Goal: Information Seeking & Learning: Learn about a topic

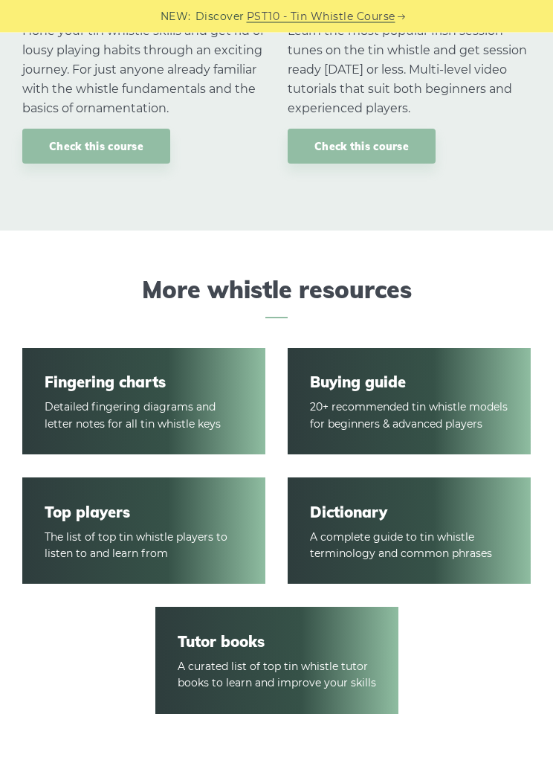
scroll to position [1751, 0]
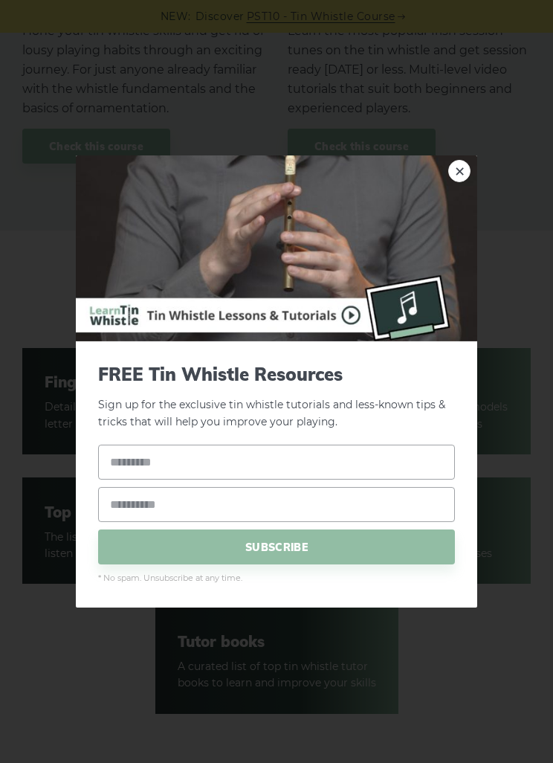
click at [469, 182] on link "×" at bounding box center [459, 171] width 22 height 22
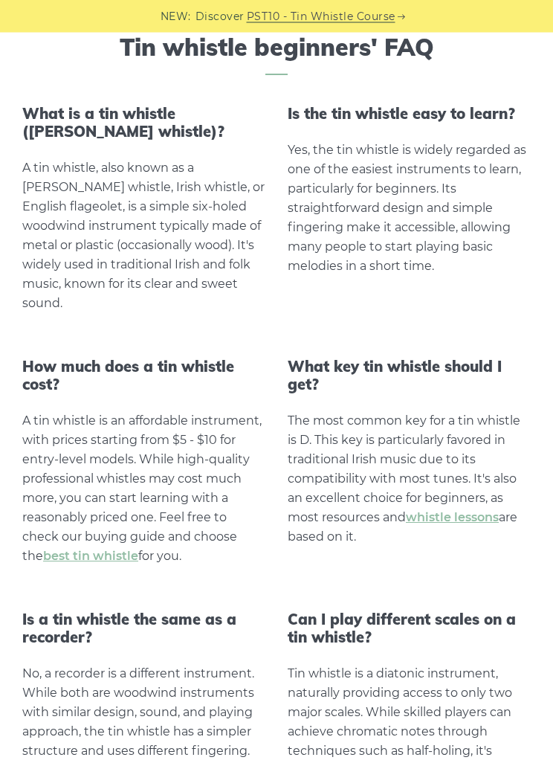
scroll to position [2501, 0]
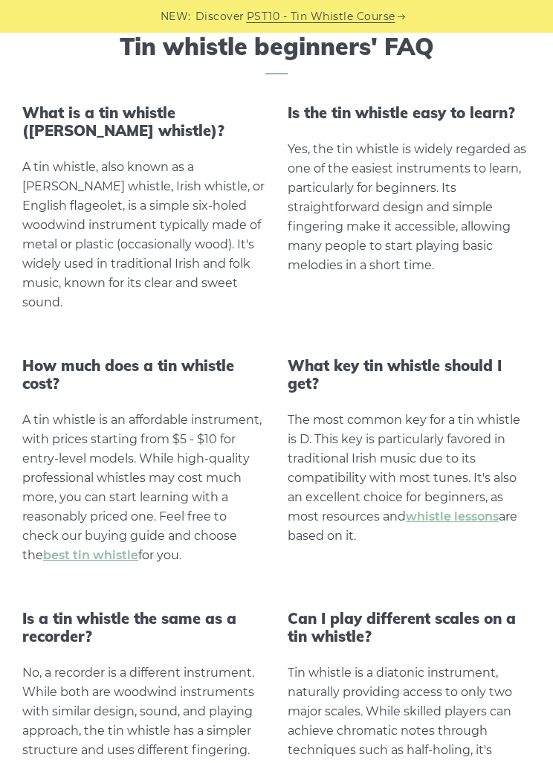
click at [489, 610] on h3 "Can I play different scales on a tin whistle?" at bounding box center [409, 628] width 243 height 36
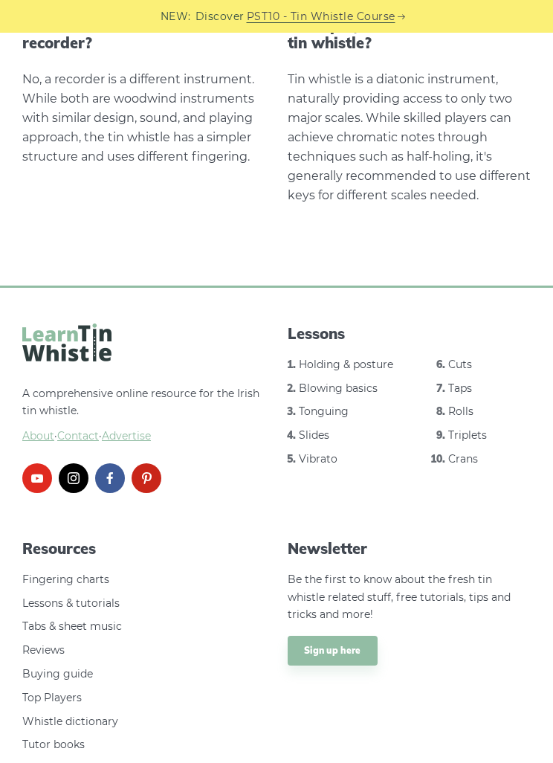
scroll to position [3096, 0]
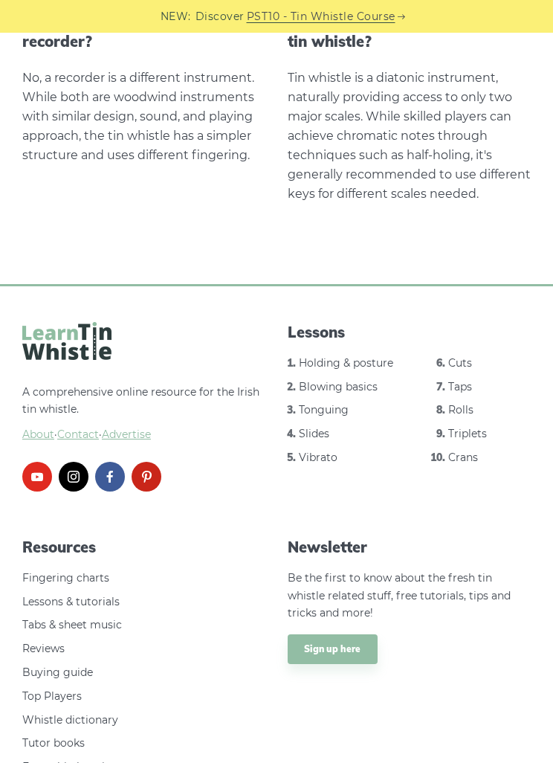
click at [370, 356] on link "Holding & posture" at bounding box center [346, 362] width 94 height 13
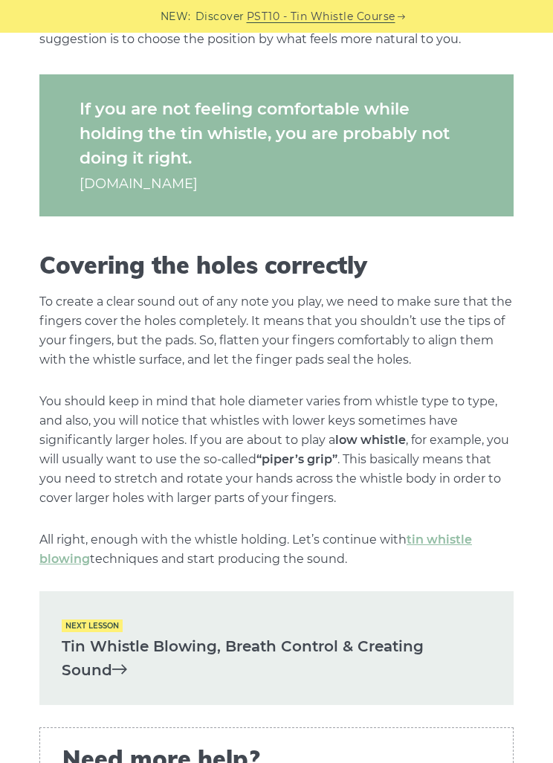
scroll to position [1528, 0]
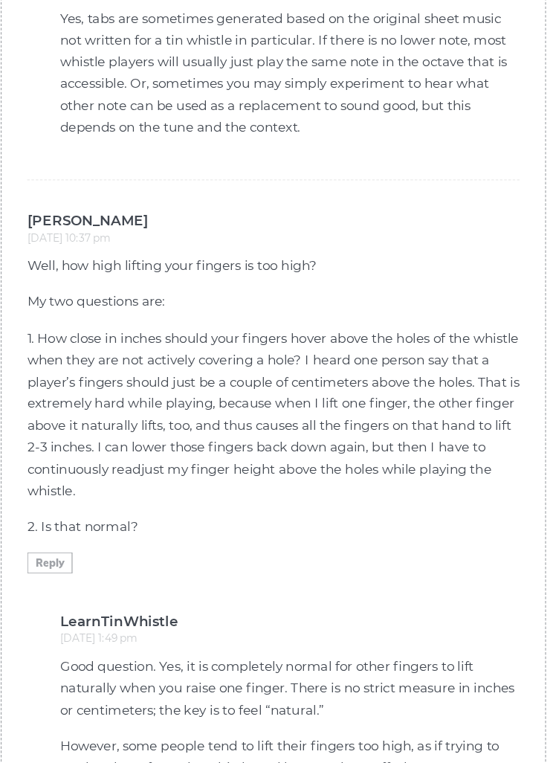
scroll to position [4188, 0]
click at [451, 506] on p "2. Is that normal?" at bounding box center [276, 515] width 428 height 19
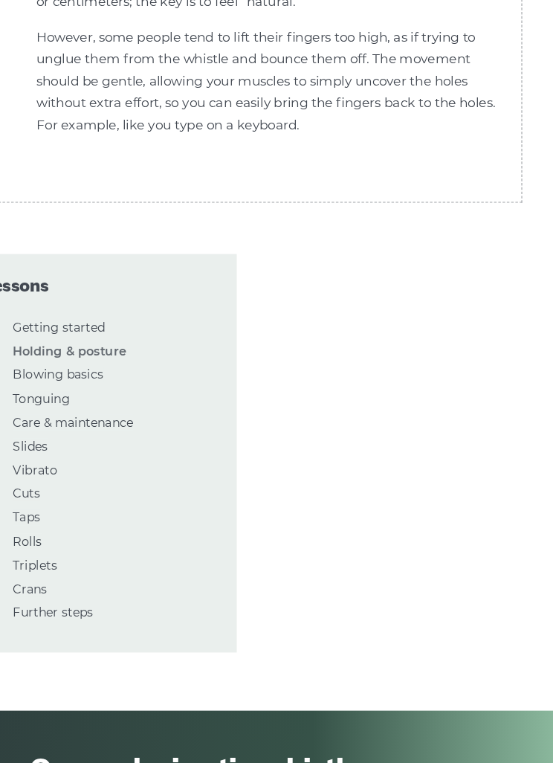
scroll to position [4804, 0]
click at [72, 419] on link "05: Care & maintenance" at bounding box center [123, 425] width 105 height 13
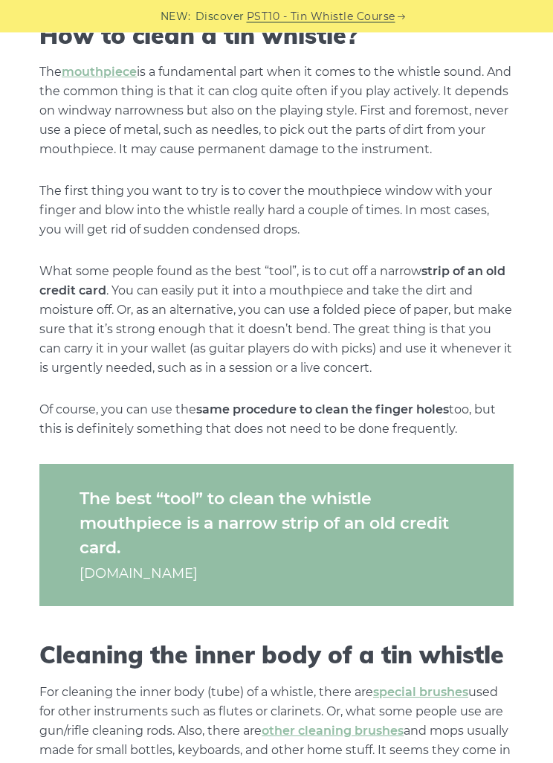
scroll to position [496, 0]
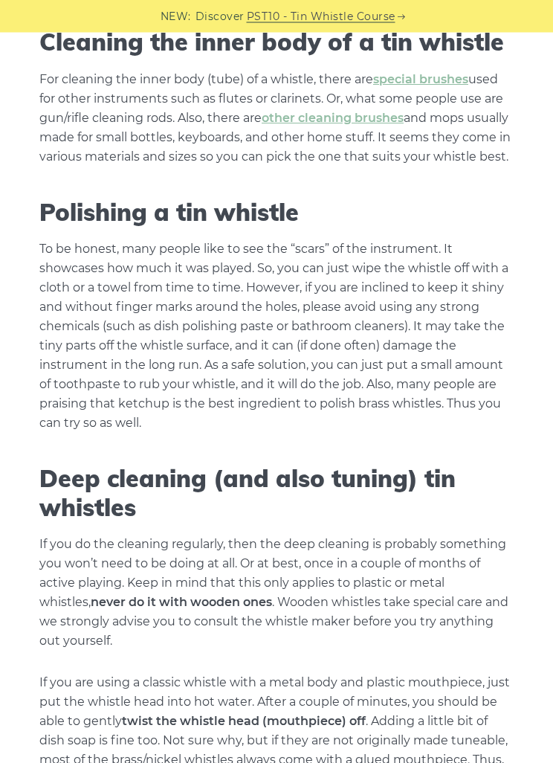
scroll to position [1110, 0]
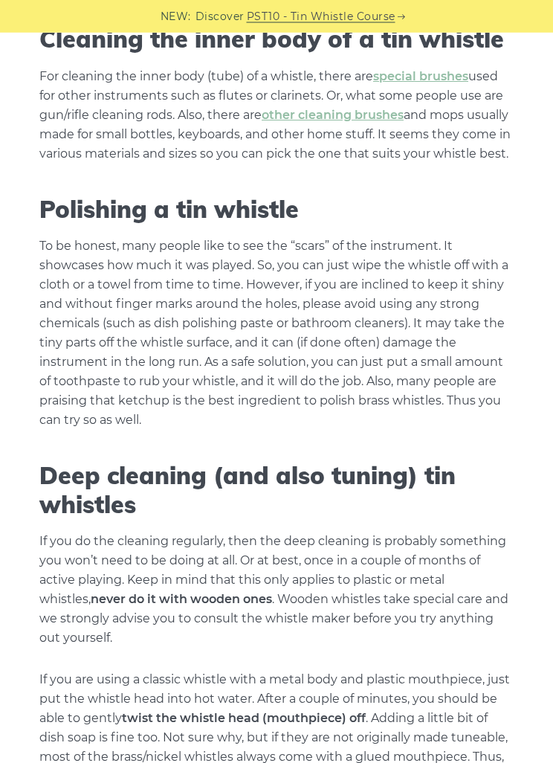
click at [429, 84] on link "special brushes" at bounding box center [420, 77] width 95 height 14
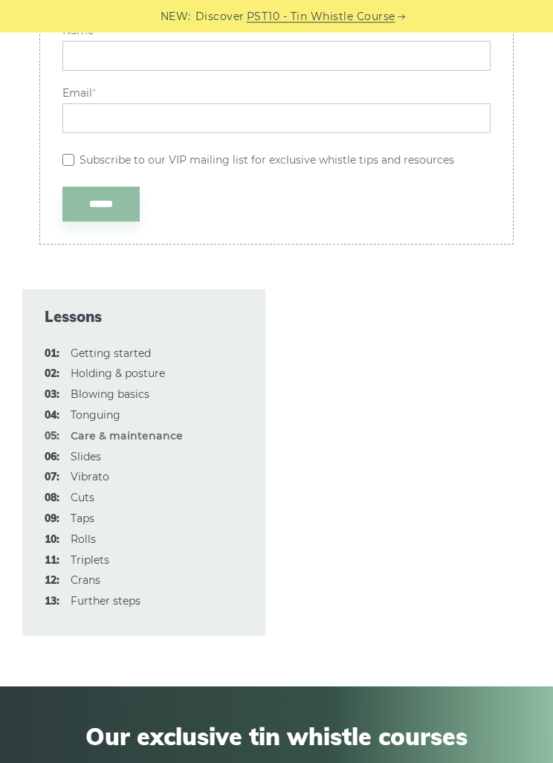
scroll to position [2434, 0]
click at [71, 401] on link "03: Blowing basics" at bounding box center [110, 394] width 79 height 13
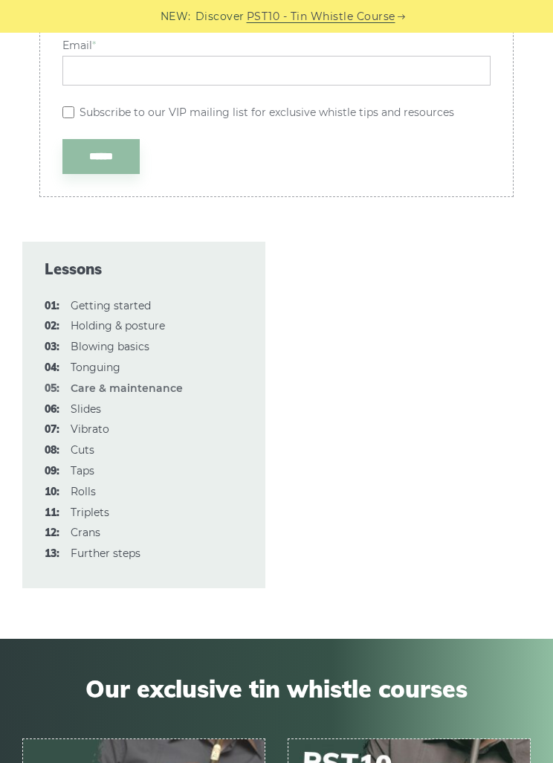
click at [105, 560] on link "13: Further steps" at bounding box center [106, 553] width 70 height 13
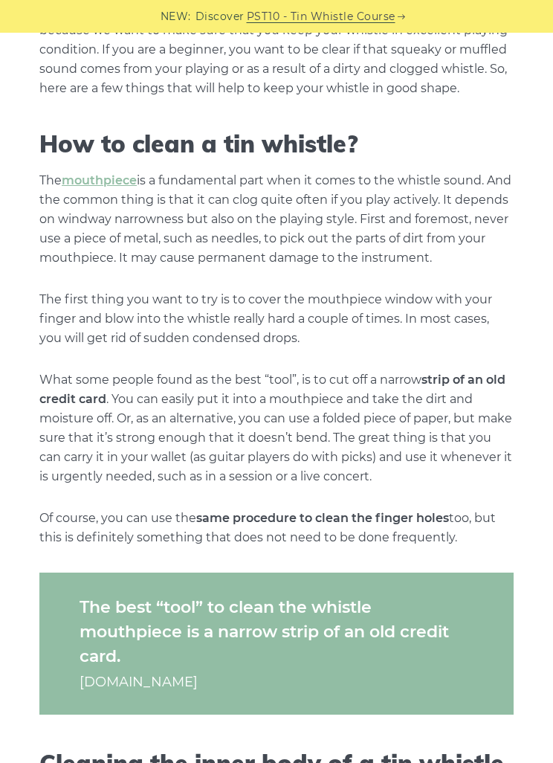
scroll to position [385, 0]
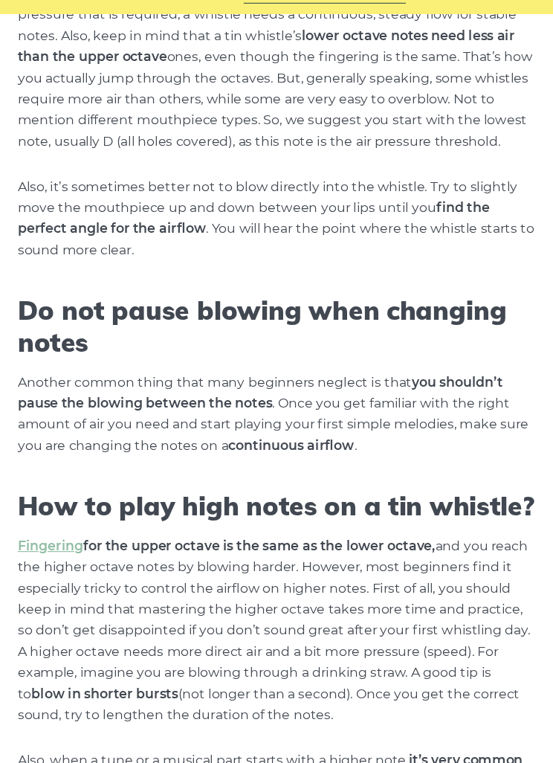
scroll to position [1480, 0]
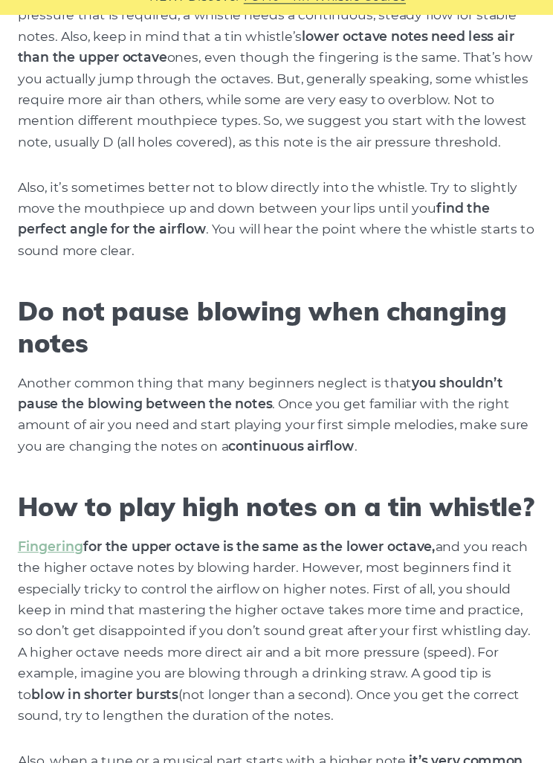
click at [482, 419] on div "In this lesson, we are going to talk about how to properly blow into a tin whis…" at bounding box center [276, 135] width 475 height 2492
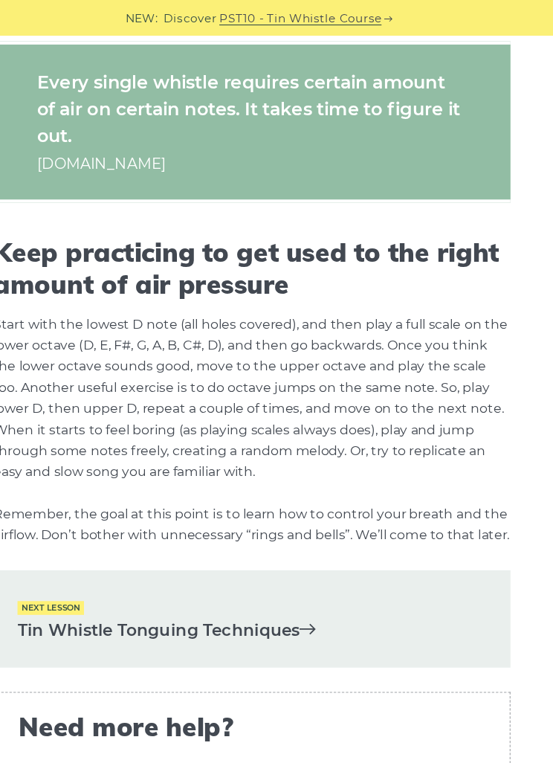
scroll to position [2248, 0]
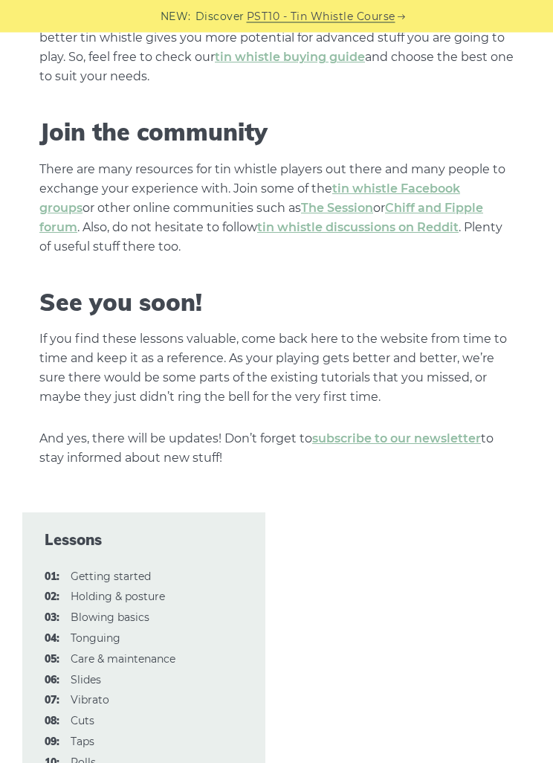
scroll to position [1954, 0]
click at [83, 570] on link "01: Getting started" at bounding box center [111, 576] width 80 height 13
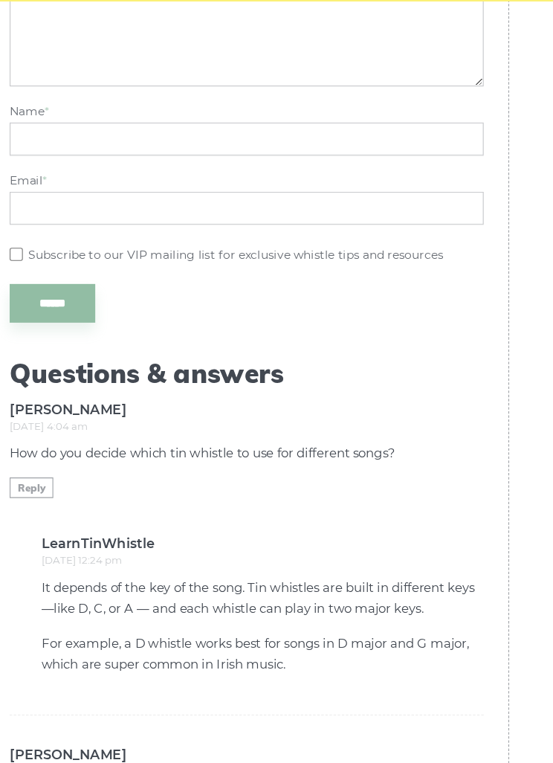
scroll to position [3176, 0]
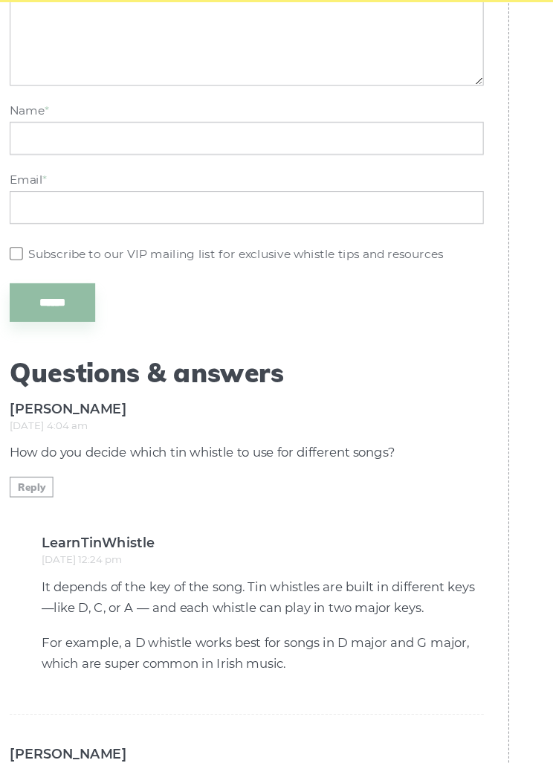
click at [437, 448] on li "Elisha Temple says: May 27, 2025 at 4:04 am How do you decide which tin whistle…" at bounding box center [276, 535] width 428 height 281
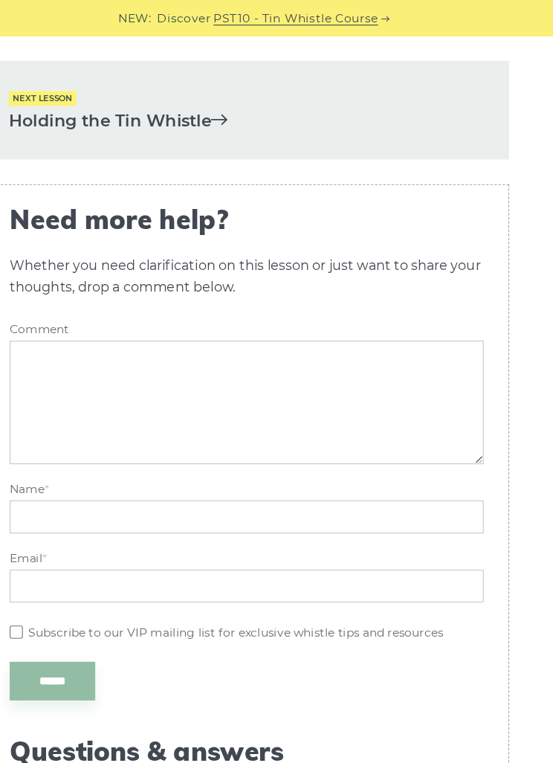
scroll to position [2863, 0]
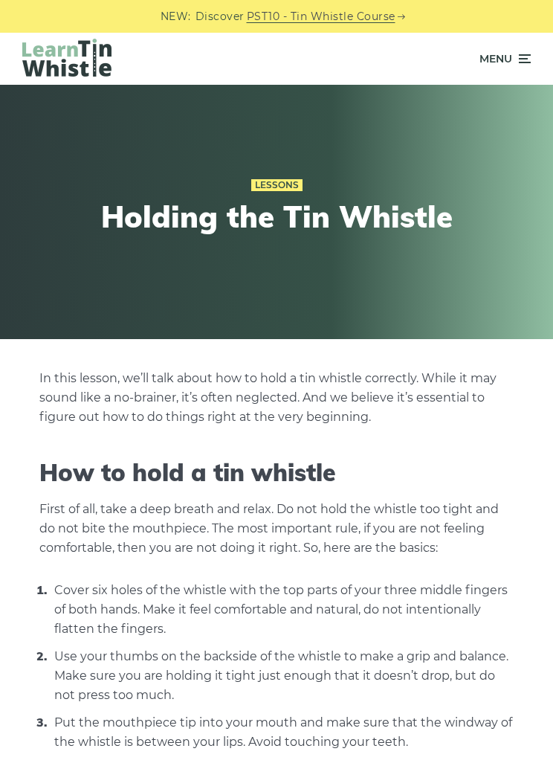
click at [522, 66] on icon at bounding box center [523, 59] width 15 height 18
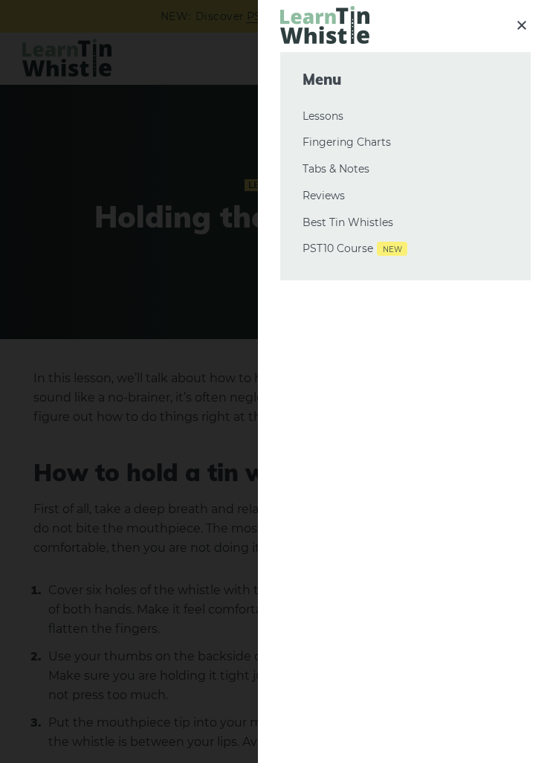
click at [383, 222] on link "Best Tin Whistles" at bounding box center [406, 223] width 206 height 18
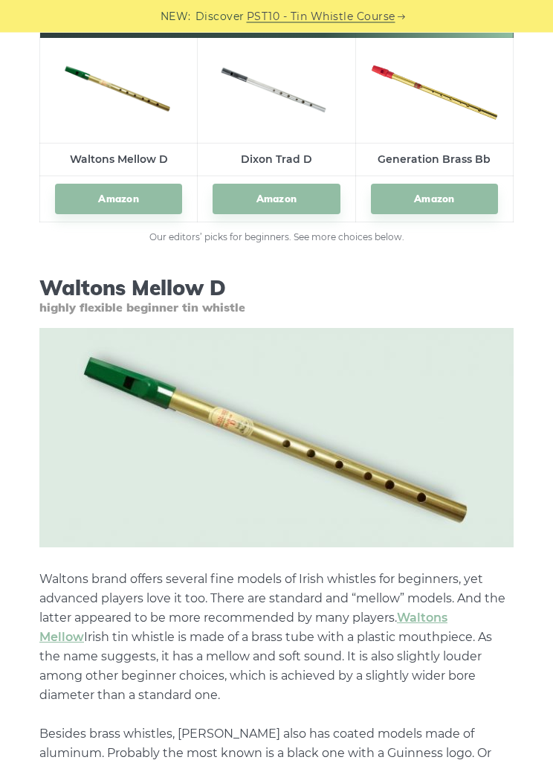
scroll to position [2103, 0]
click at [105, 196] on link "Amazon" at bounding box center [118, 199] width 127 height 30
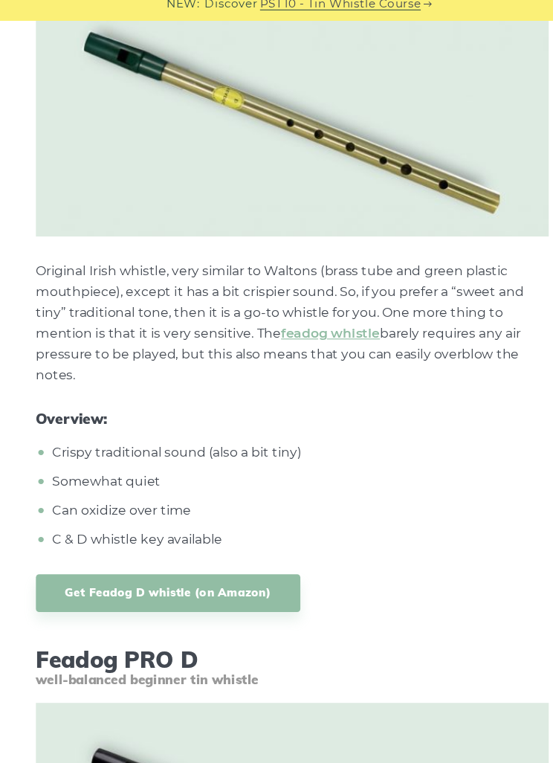
scroll to position [3232, 0]
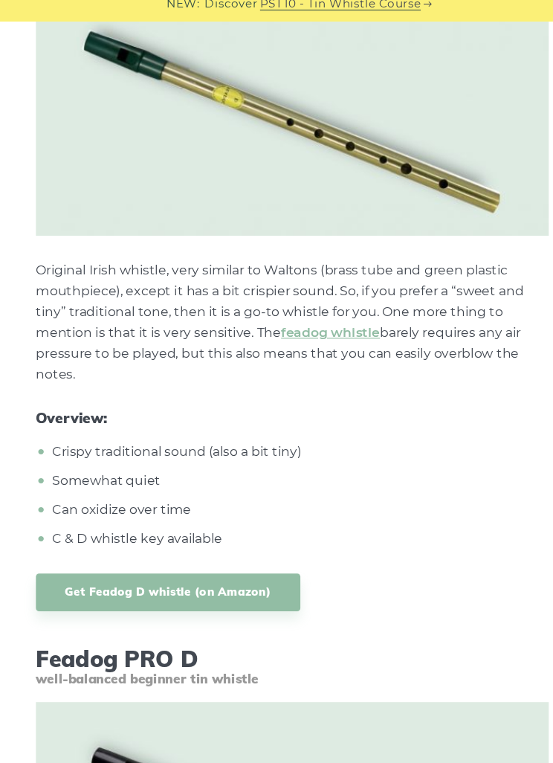
click at [238, 550] on link "Get Feadog D whistle (on Amazon)" at bounding box center [161, 561] width 245 height 35
